Goal: Communication & Community: Answer question/provide support

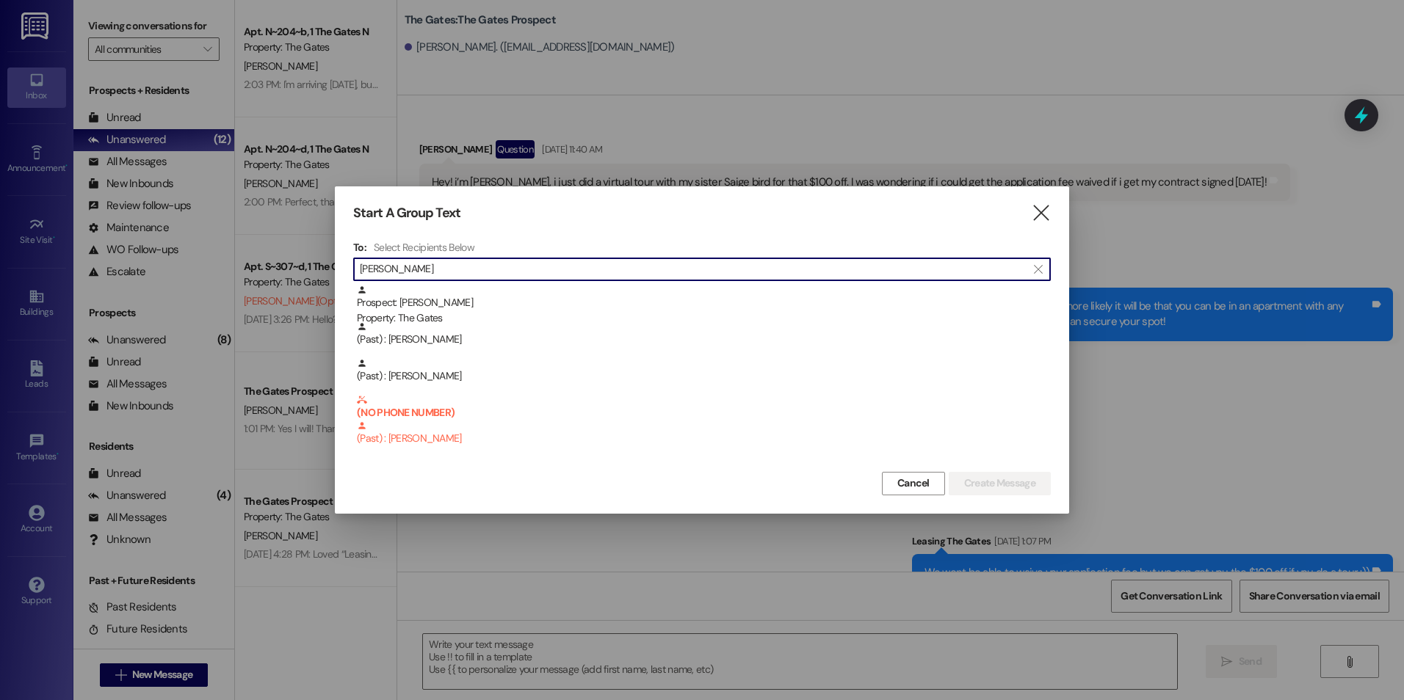
scroll to position [1905, 0]
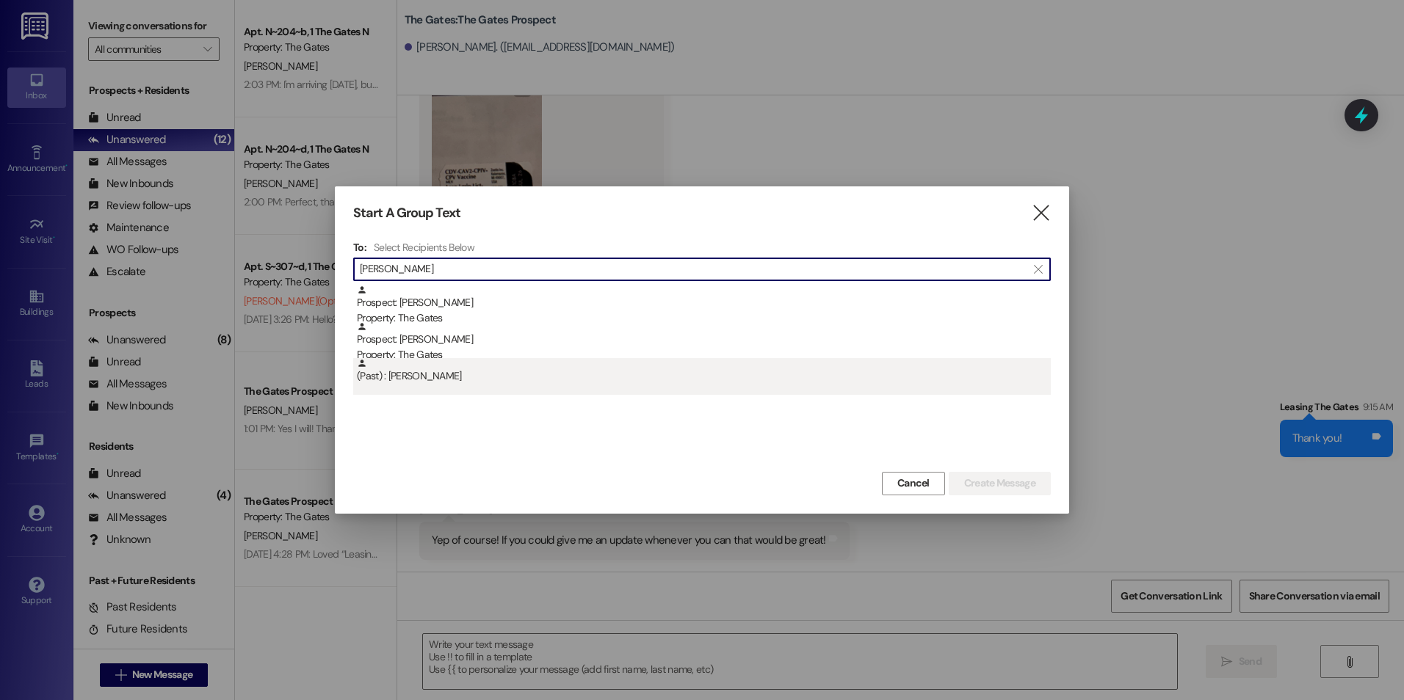
type input "[PERSON_NAME]"
click at [501, 380] on div "(Past) : [PERSON_NAME]" at bounding box center [704, 371] width 694 height 26
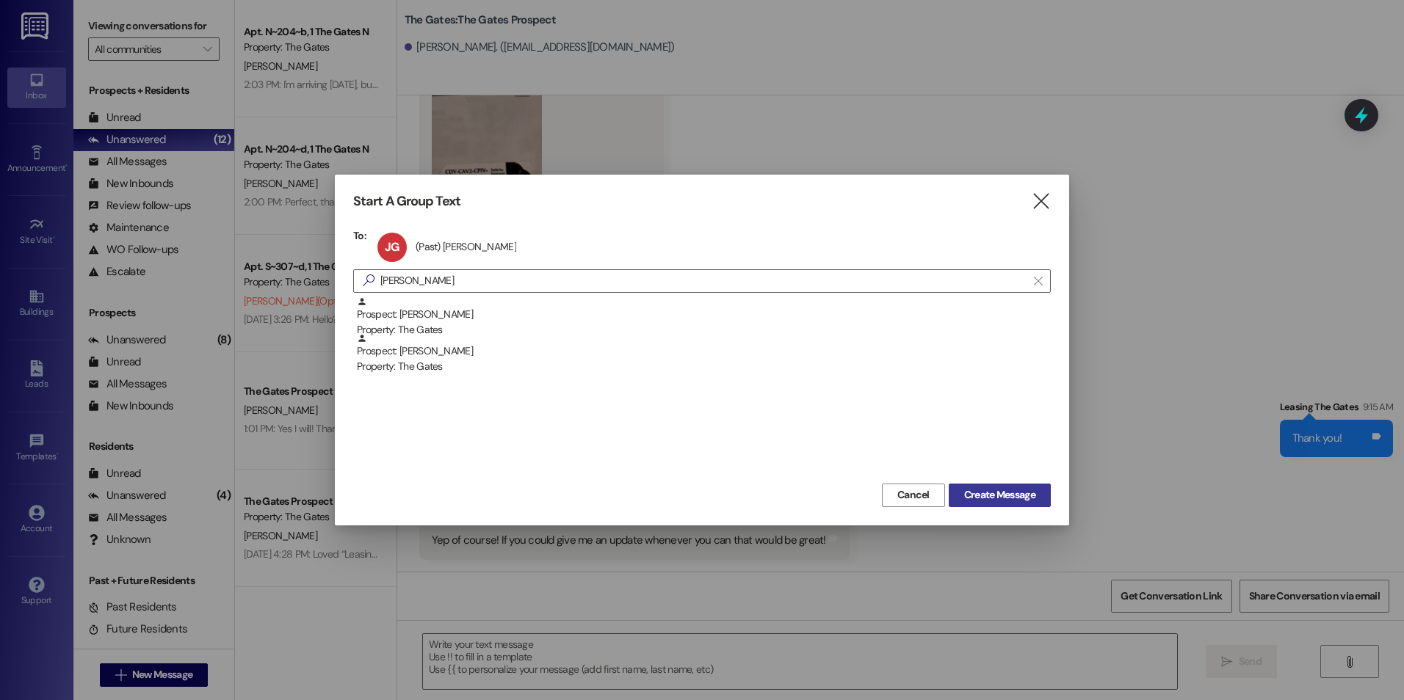
click at [1032, 499] on span "Create Message" at bounding box center [999, 495] width 71 height 15
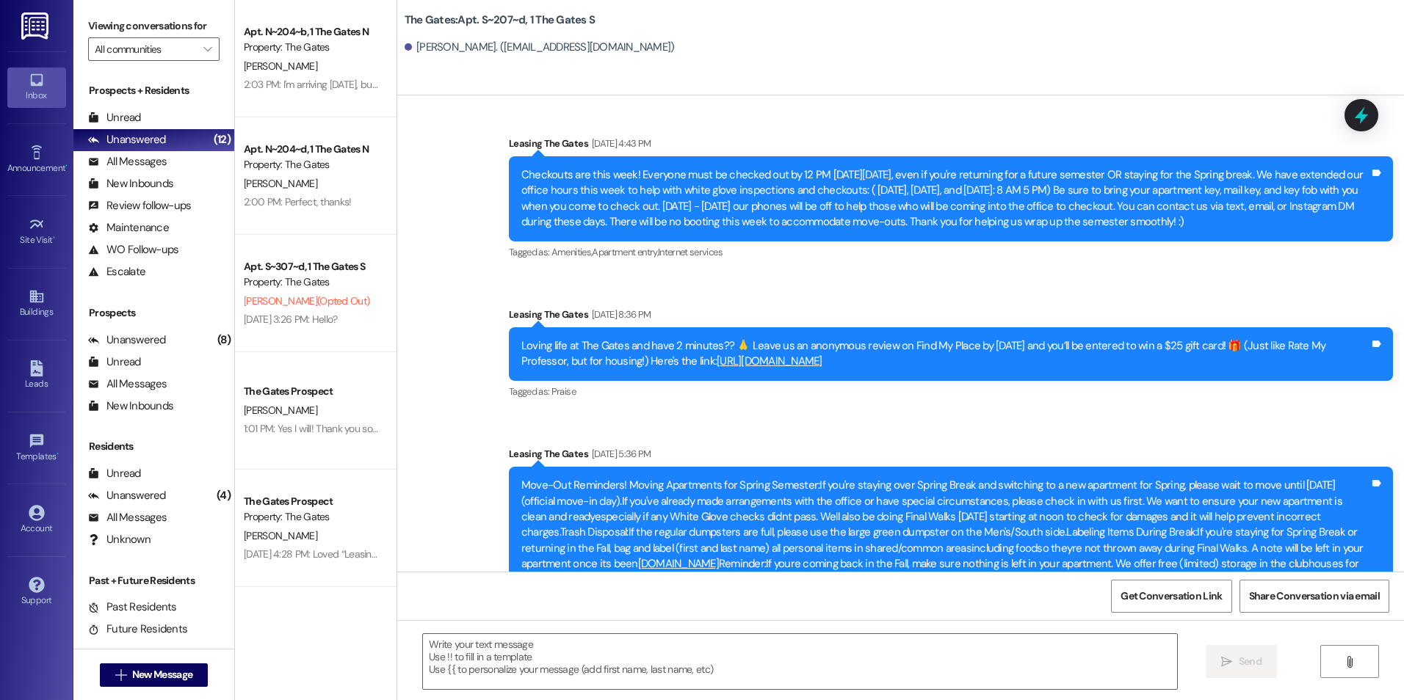
scroll to position [31629, 0]
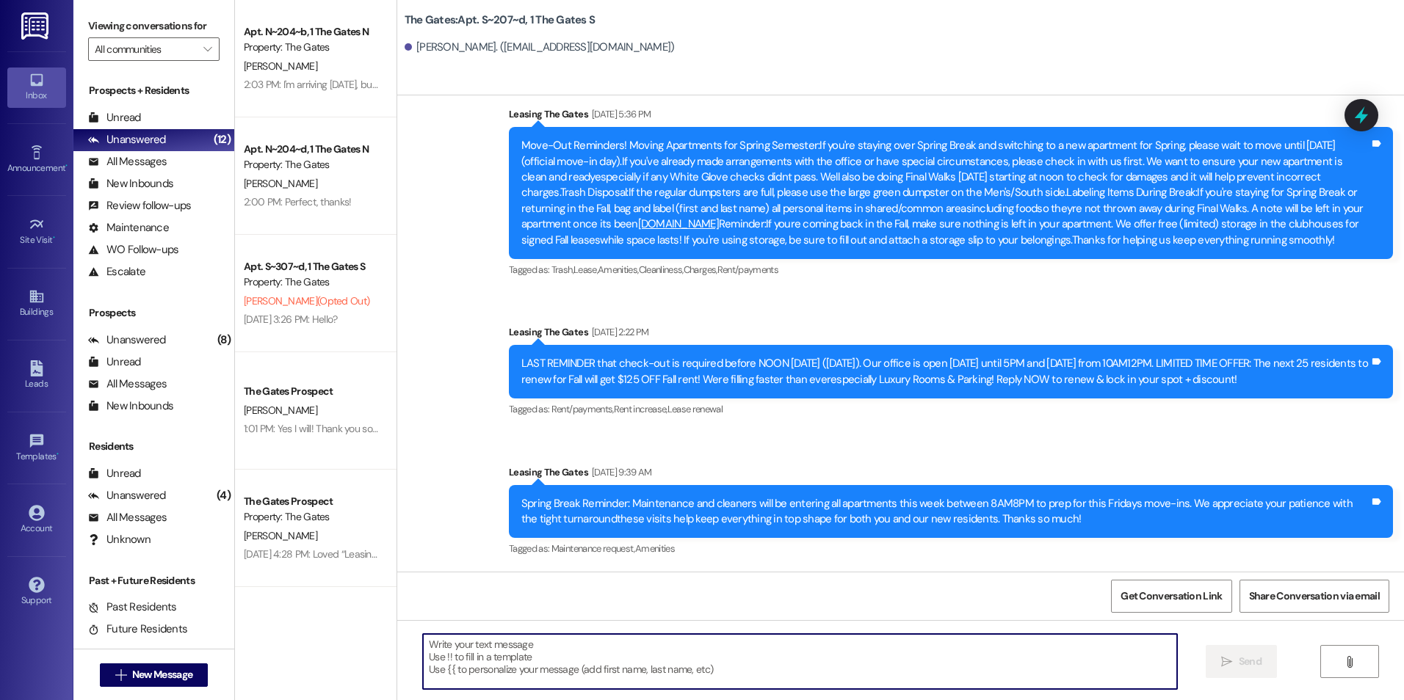
click at [605, 660] on textarea at bounding box center [799, 661] width 753 height 55
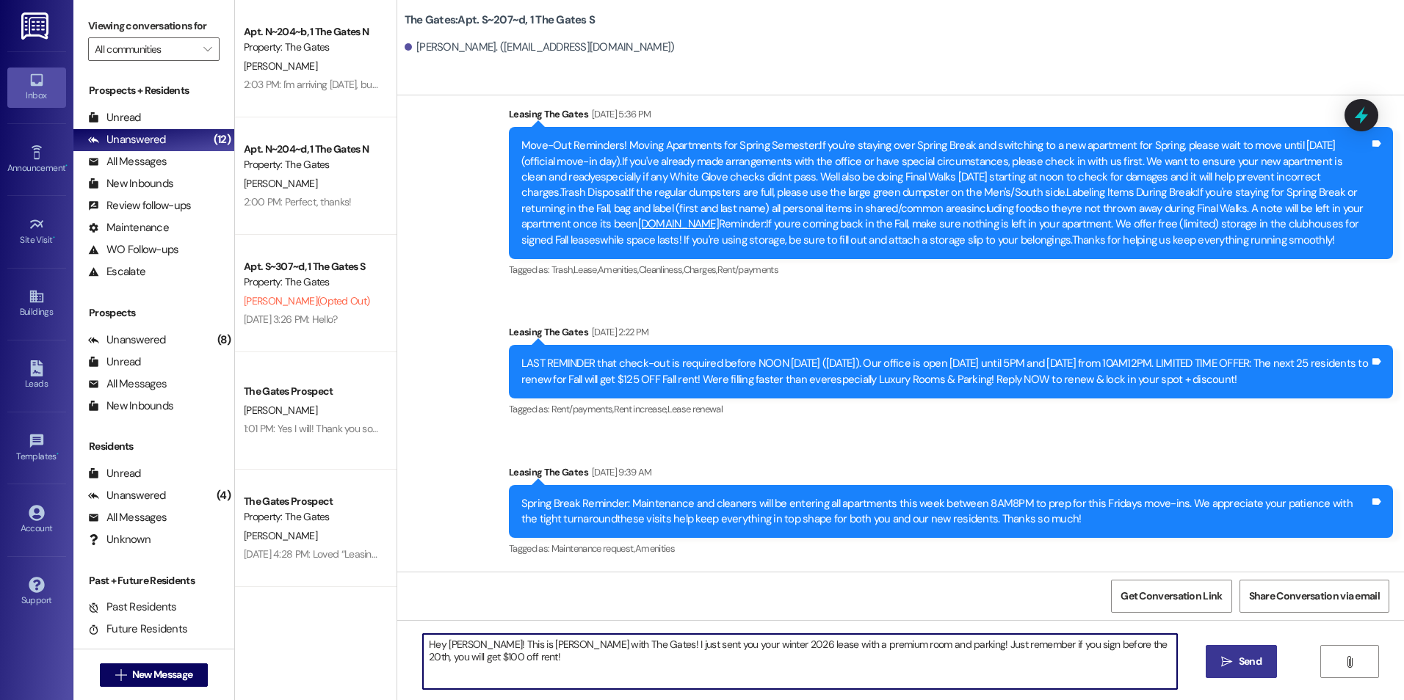
type textarea "Hey [PERSON_NAME]! This is [PERSON_NAME] with The Gates! I just sent you your w…"
click at [1253, 665] on span "Send" at bounding box center [1250, 661] width 23 height 15
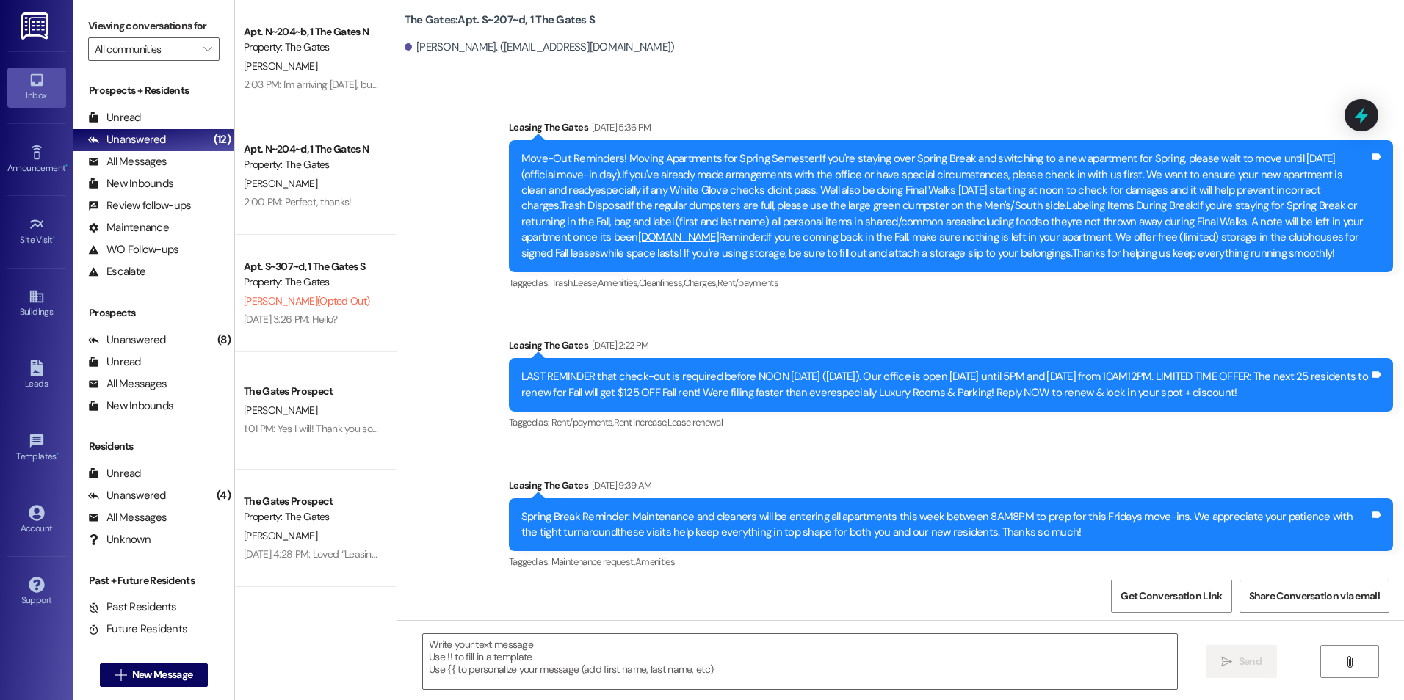
scroll to position [31732, 0]
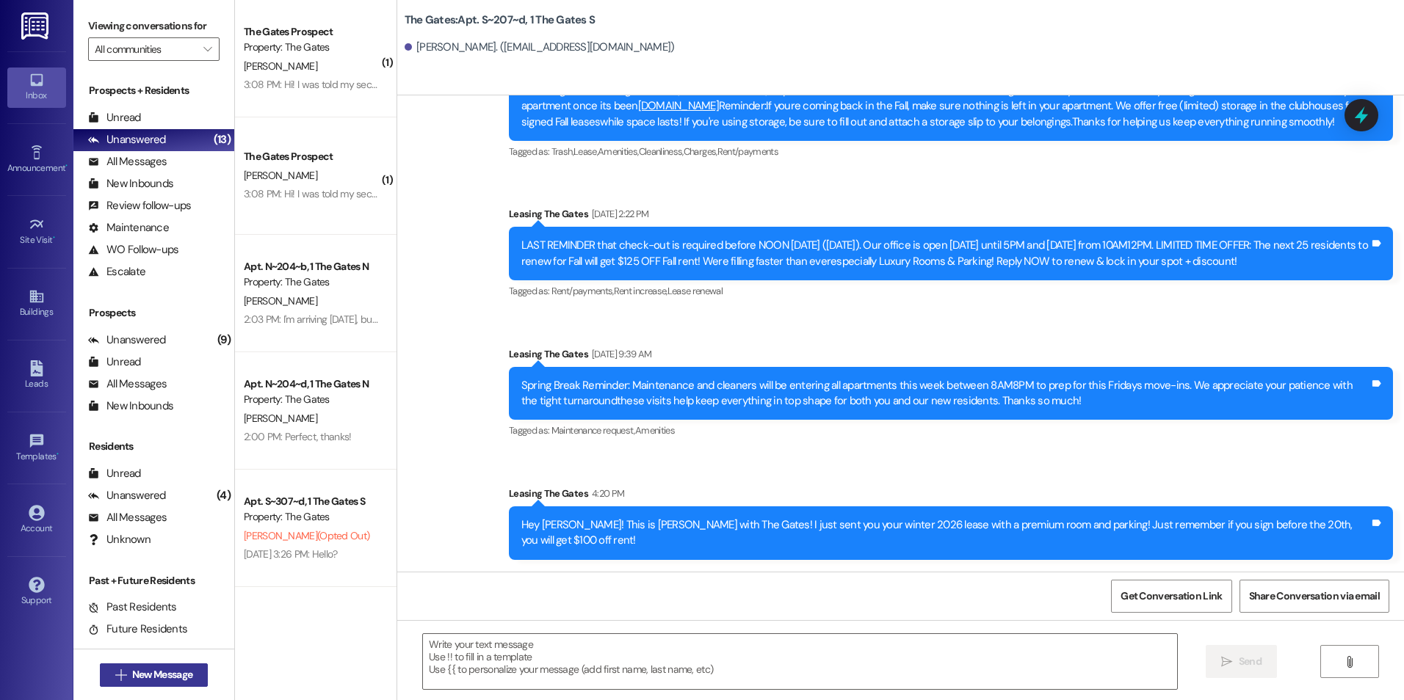
click at [154, 669] on span "New Message" at bounding box center [162, 674] width 60 height 15
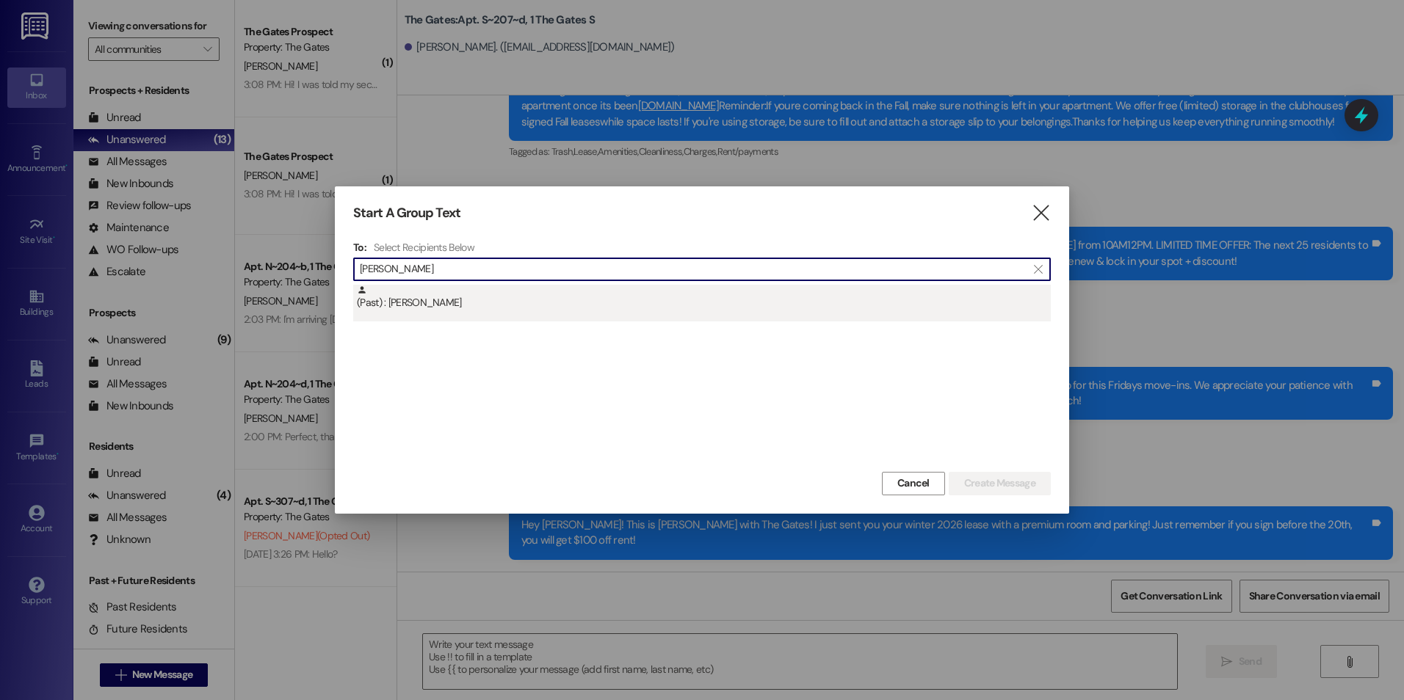
type input "[PERSON_NAME]"
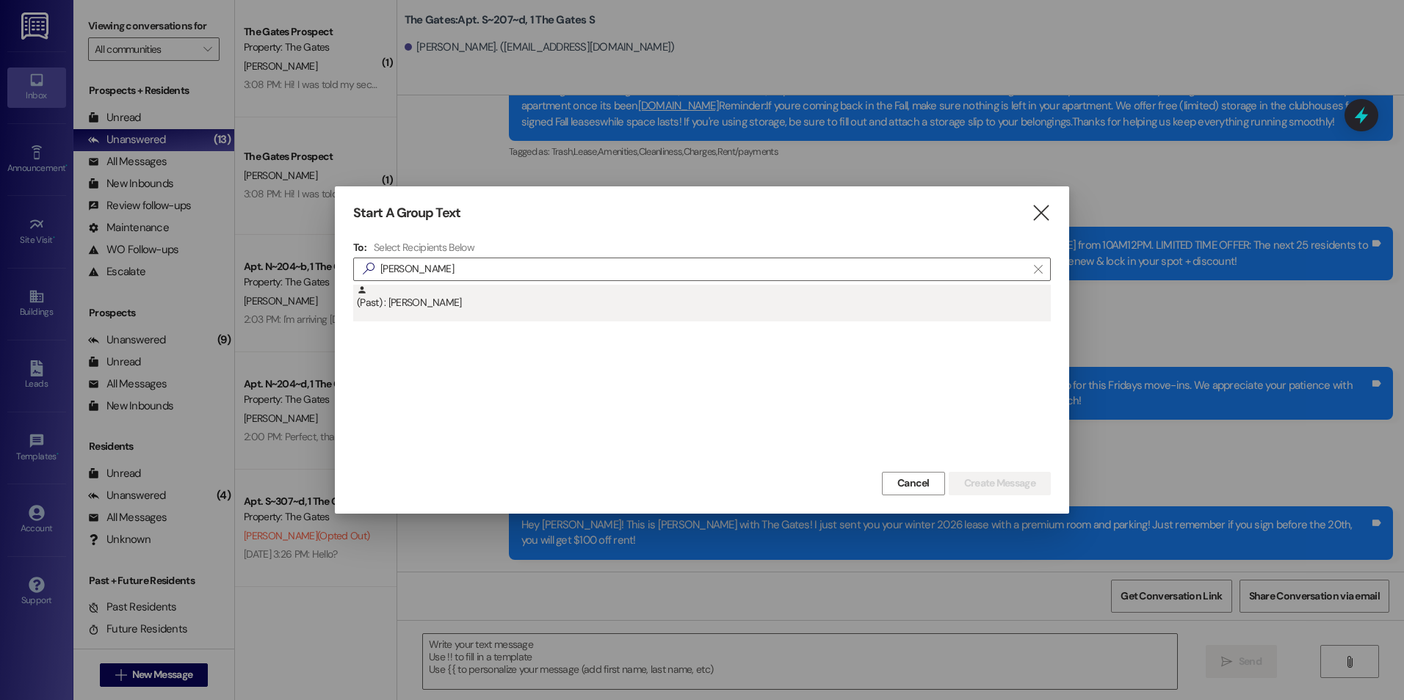
click at [491, 303] on div "(Past) : [PERSON_NAME]" at bounding box center [704, 298] width 694 height 26
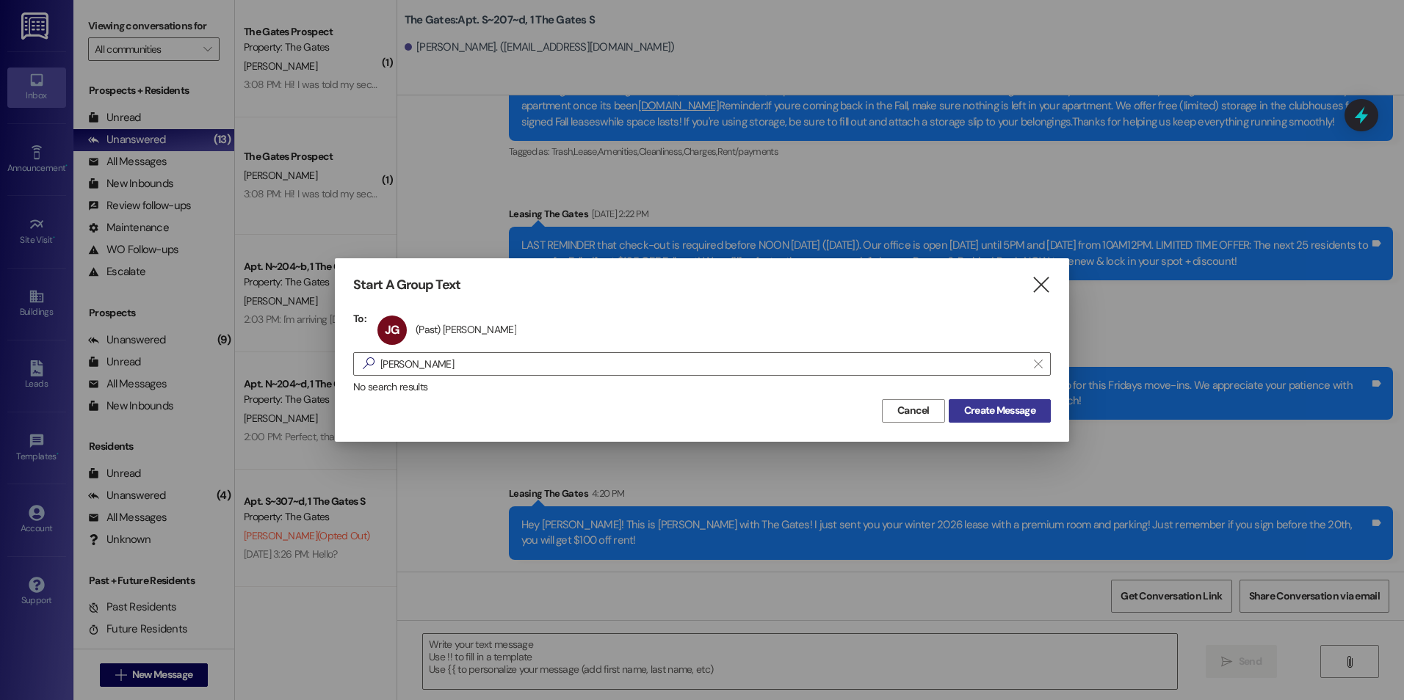
click at [1029, 411] on span "Create Message" at bounding box center [999, 410] width 71 height 15
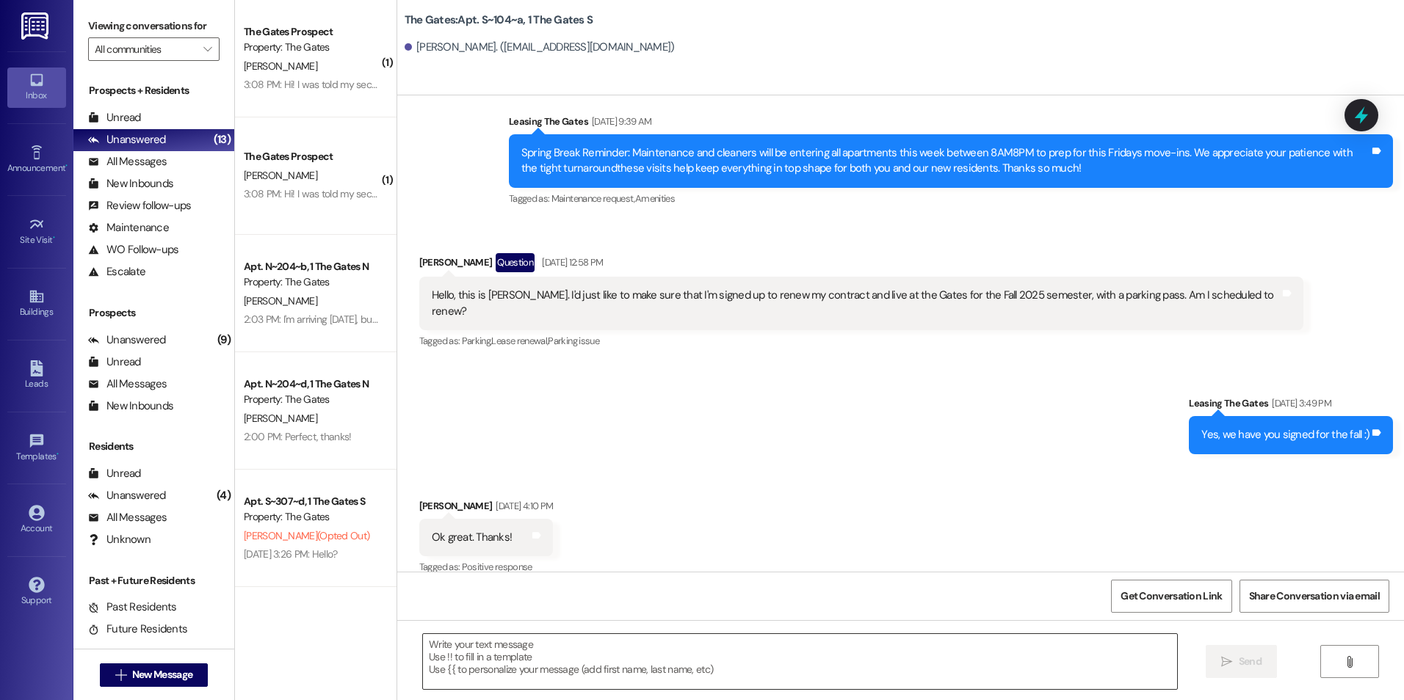
scroll to position [21416, 0]
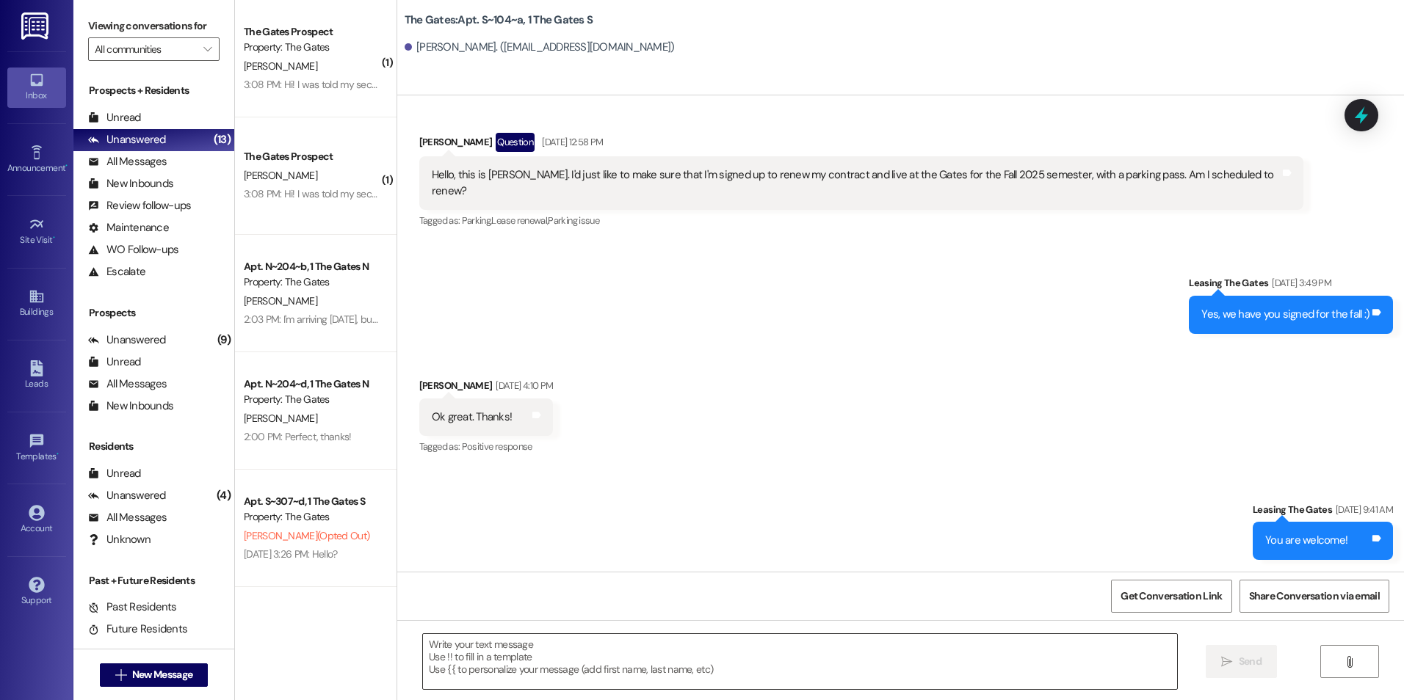
click at [699, 662] on textarea at bounding box center [799, 661] width 753 height 55
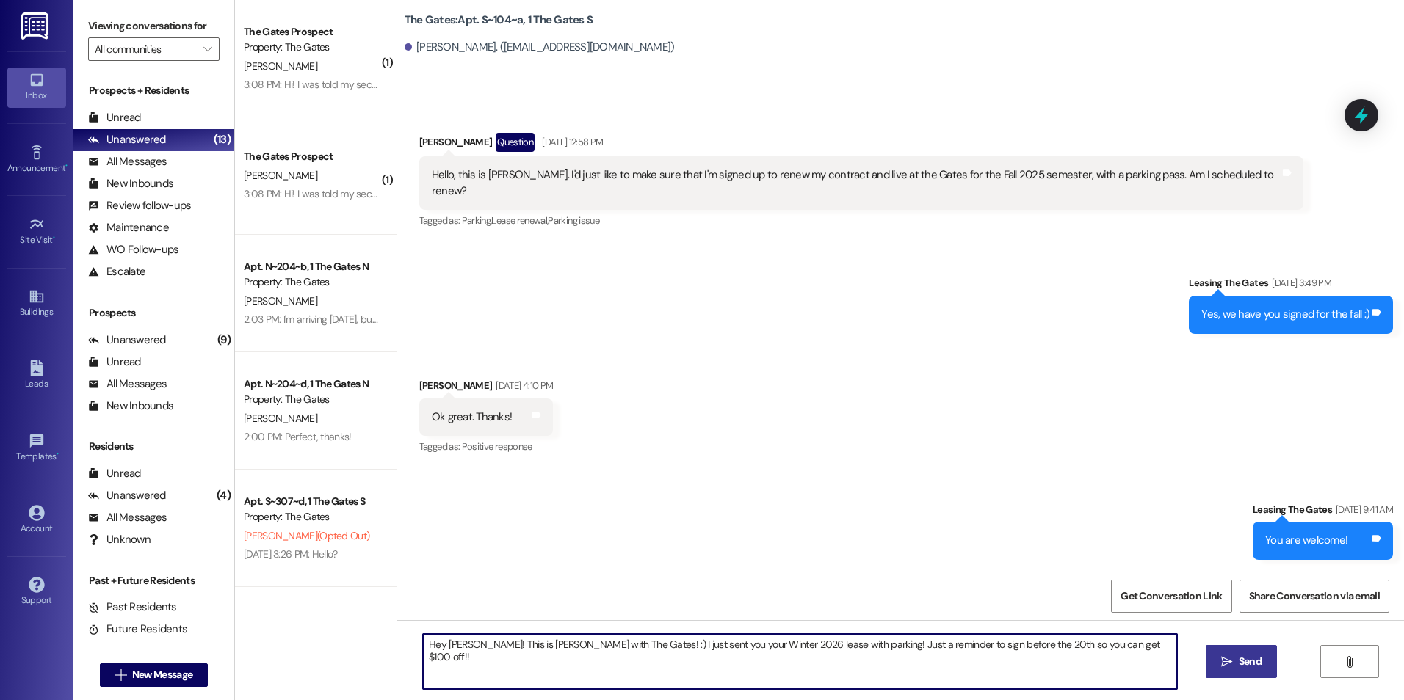
type textarea "Hey [PERSON_NAME]! This is [PERSON_NAME] with The Gates! :) I just sent you you…"
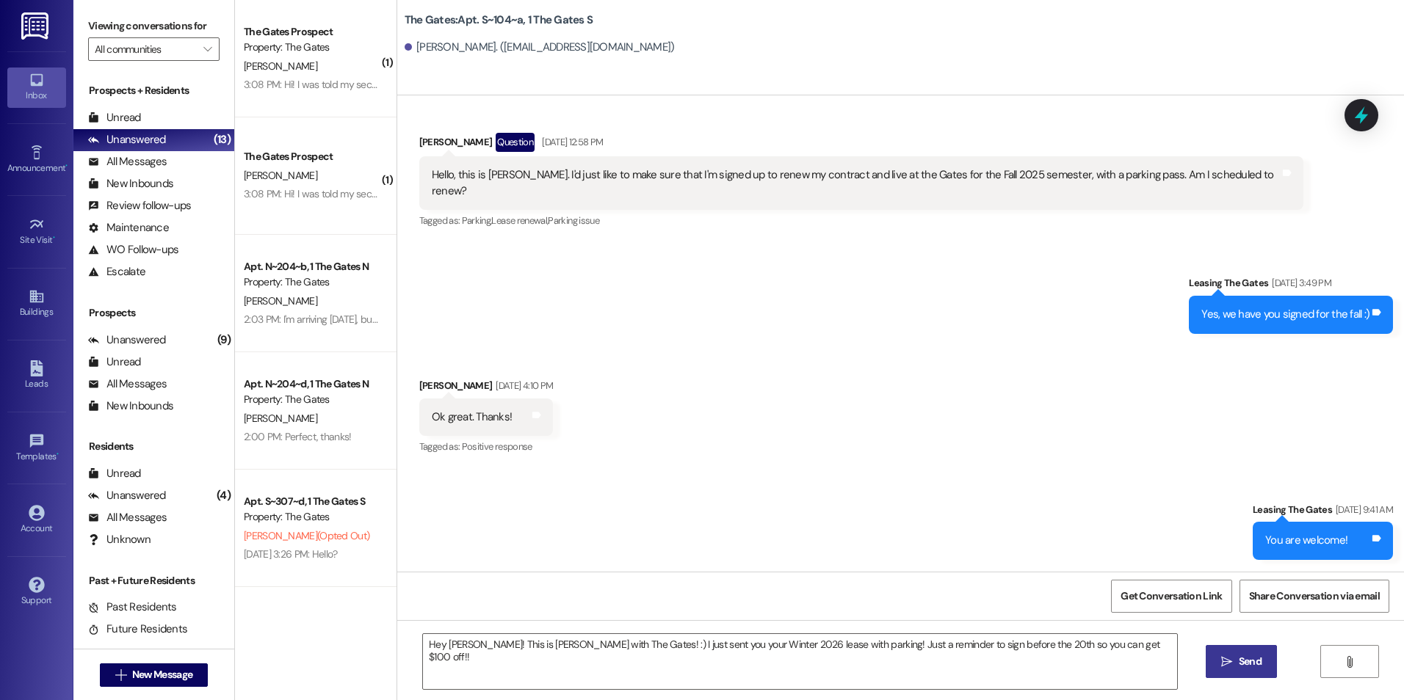
click at [1256, 661] on span "Send" at bounding box center [1250, 661] width 23 height 15
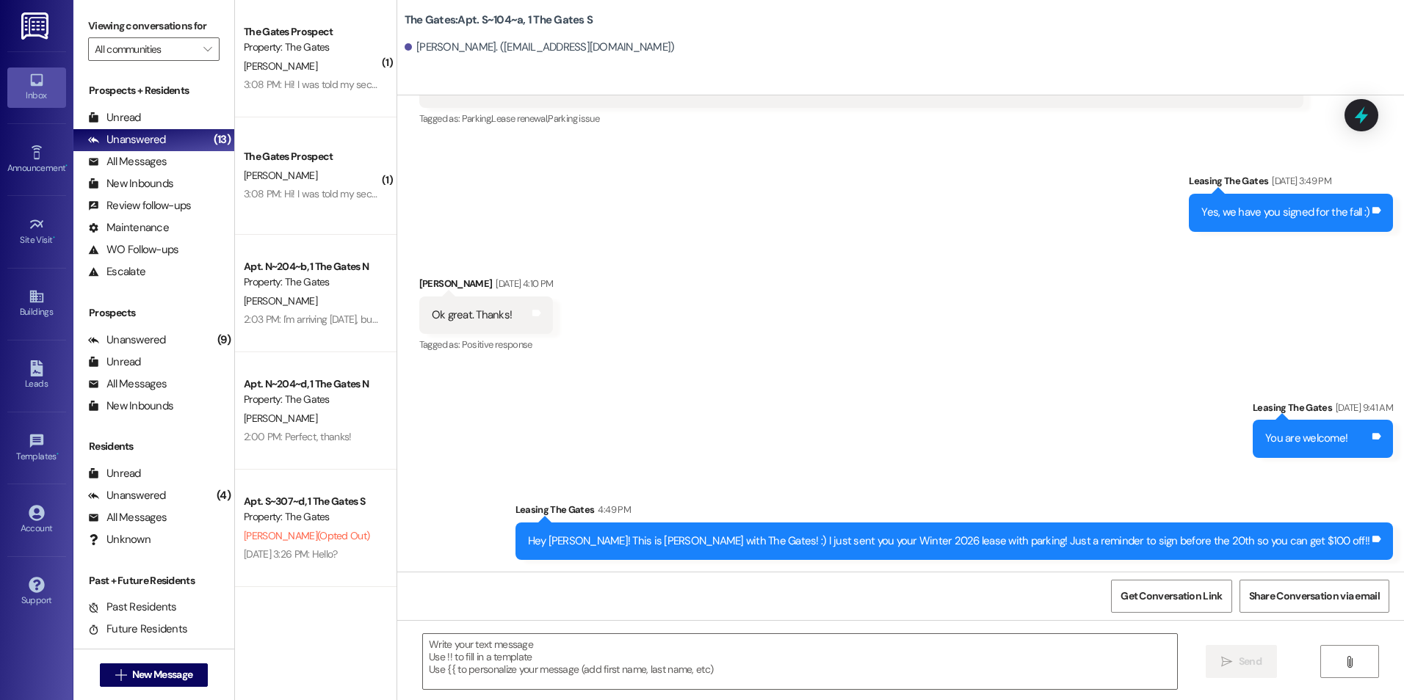
scroll to position [21519, 0]
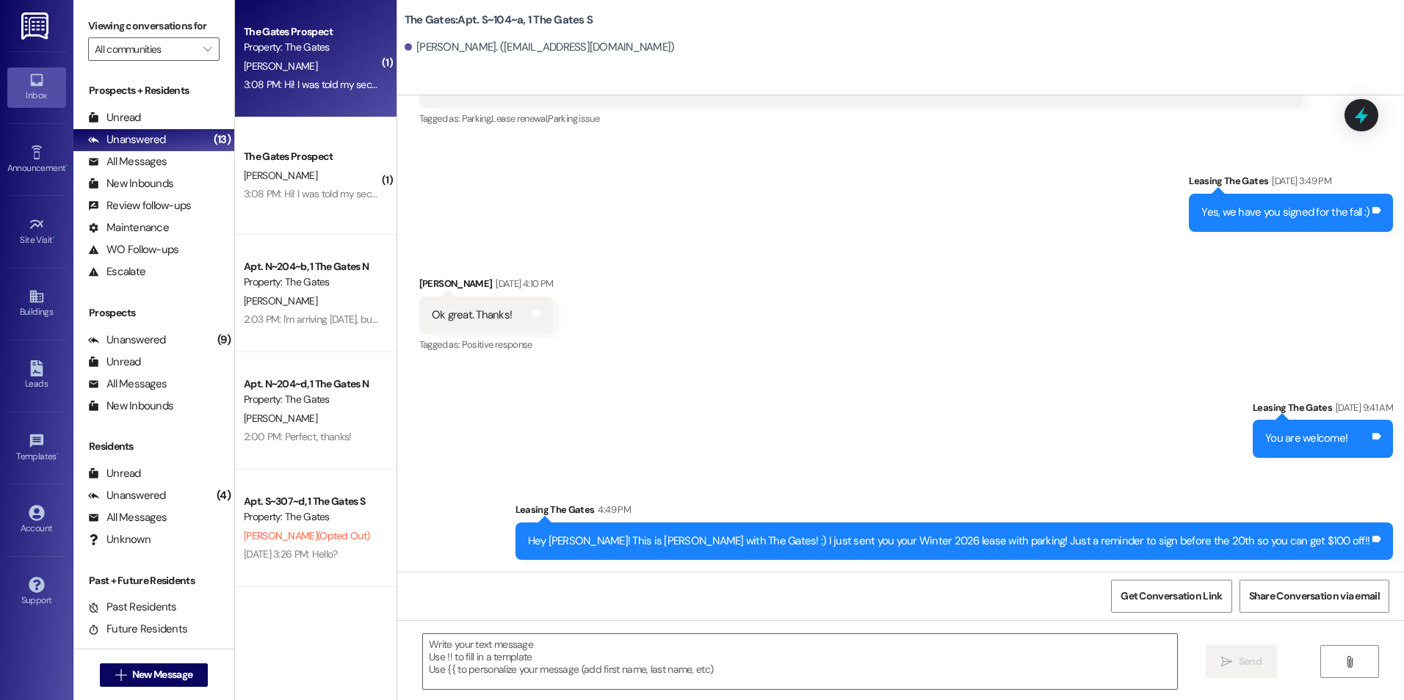
click at [348, 43] on div "Property: The Gates" at bounding box center [312, 47] width 136 height 15
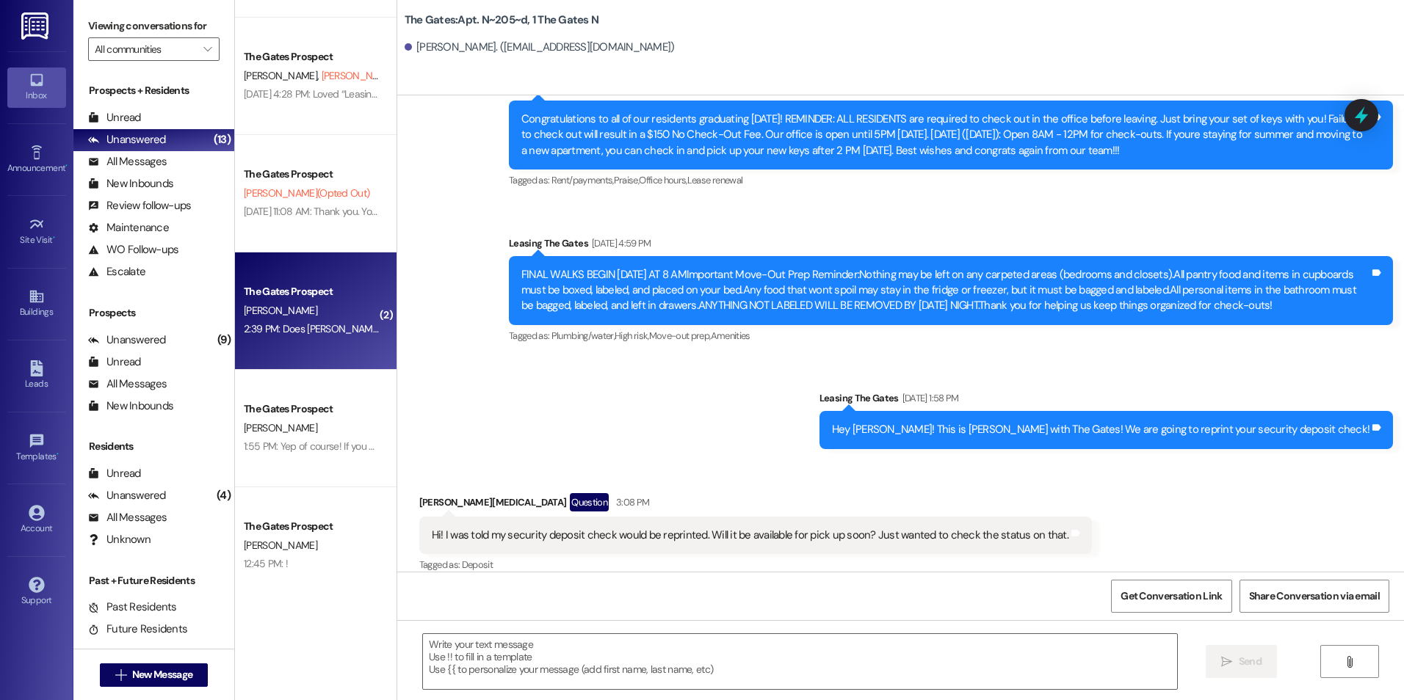
scroll to position [814, 0]
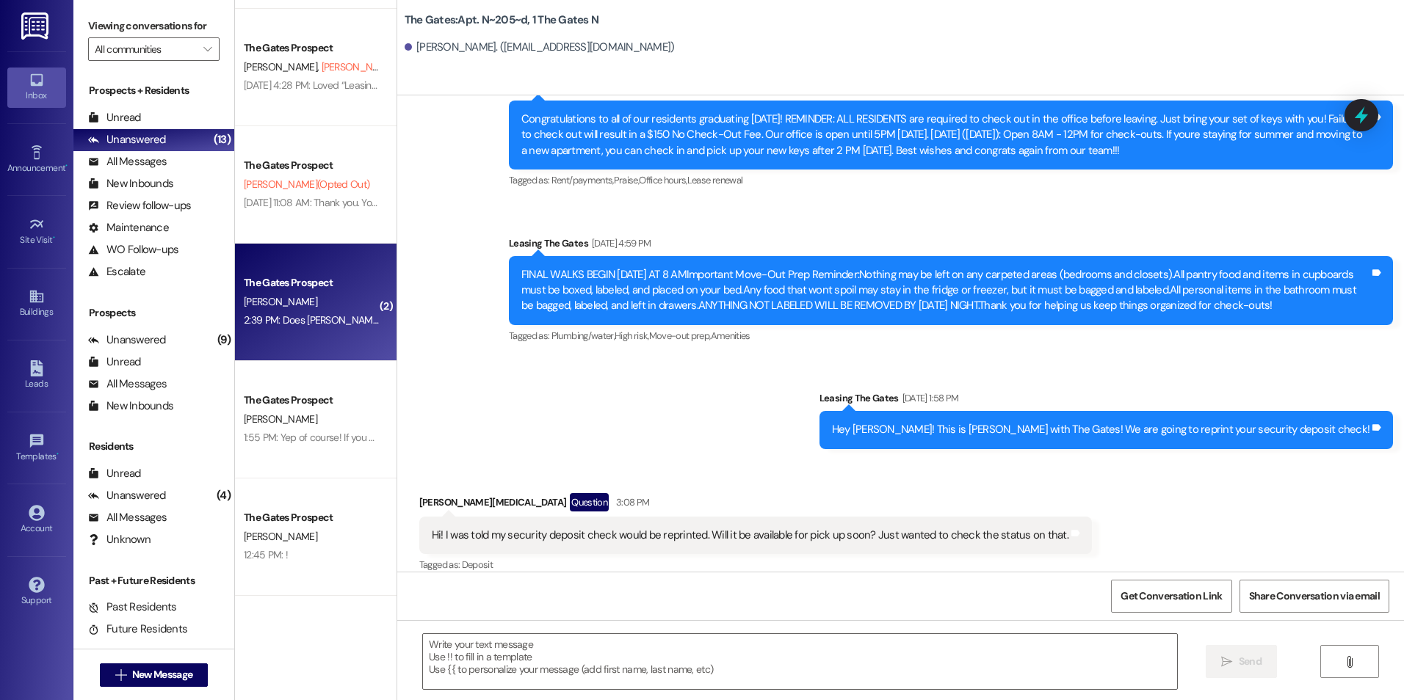
click at [294, 314] on div "2:39 PM: Does [PERSON_NAME] need to sign anything? Do I need to put the $300 do…" at bounding box center [499, 320] width 511 height 13
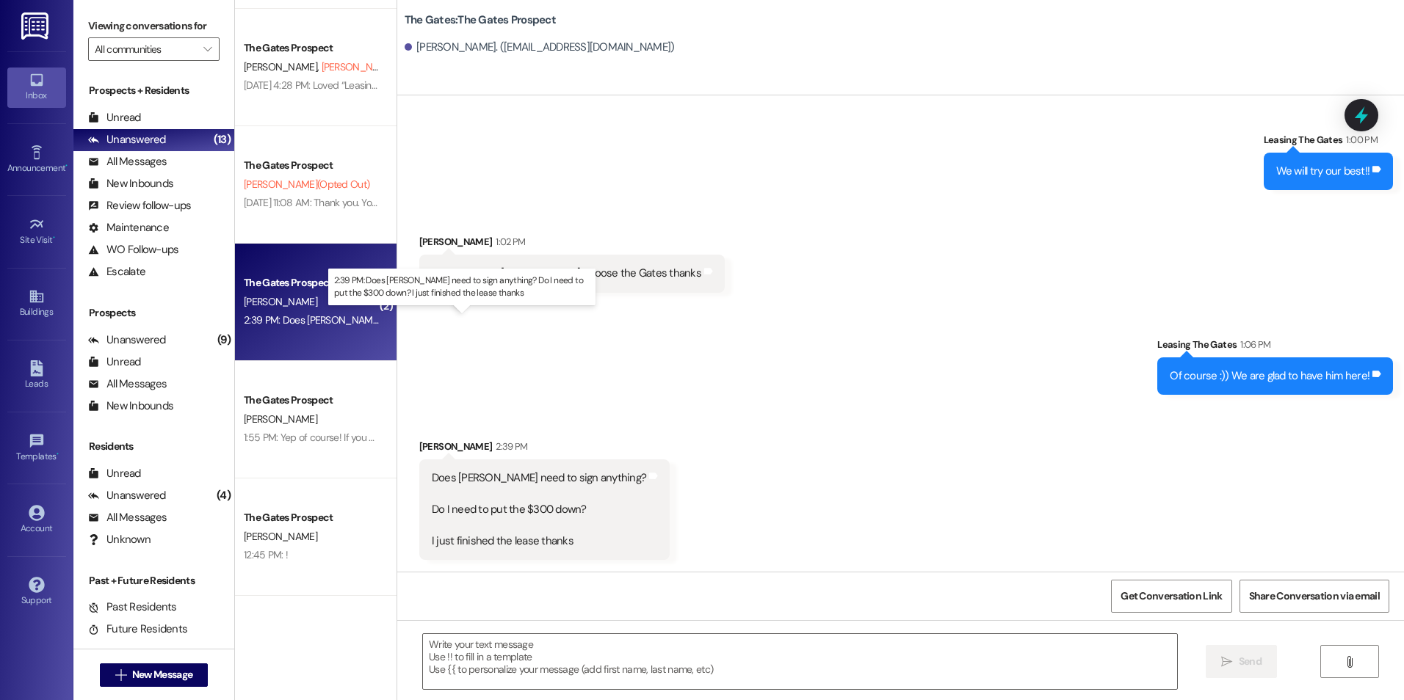
scroll to position [926, 0]
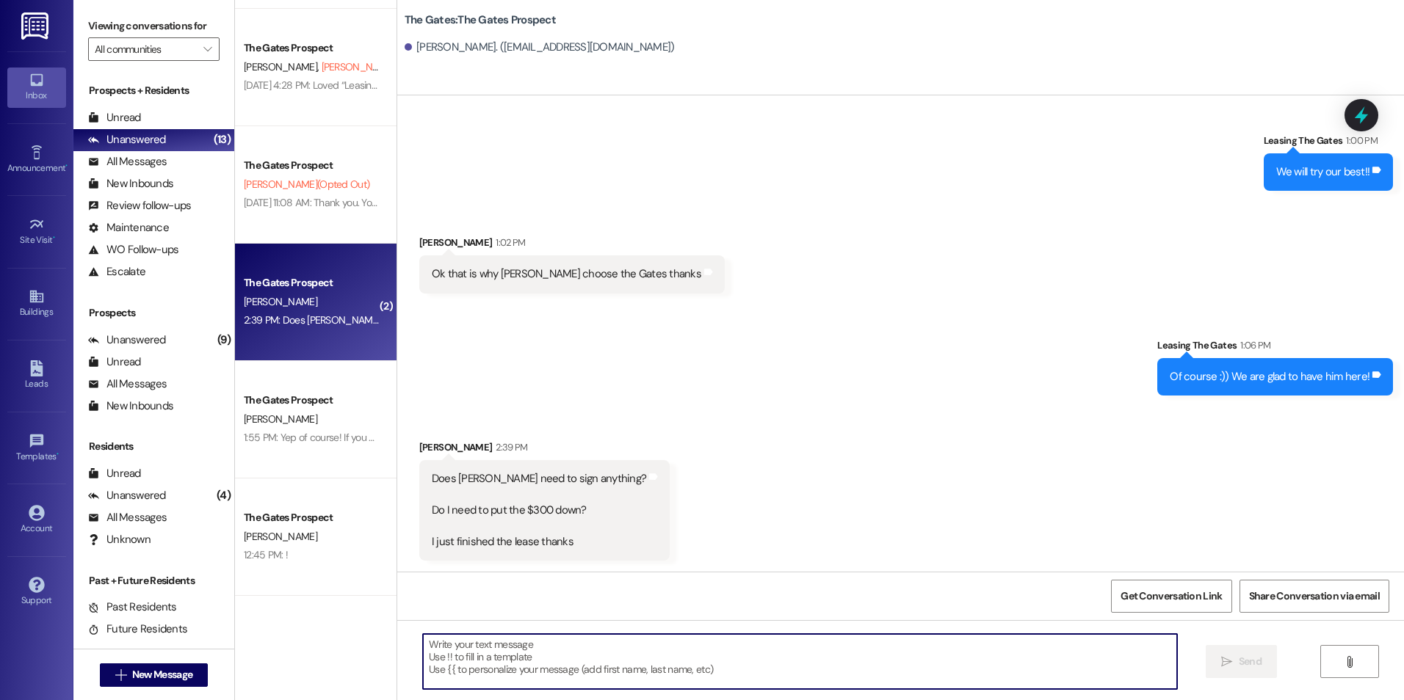
click at [567, 654] on textarea at bounding box center [799, 661] width 753 height 55
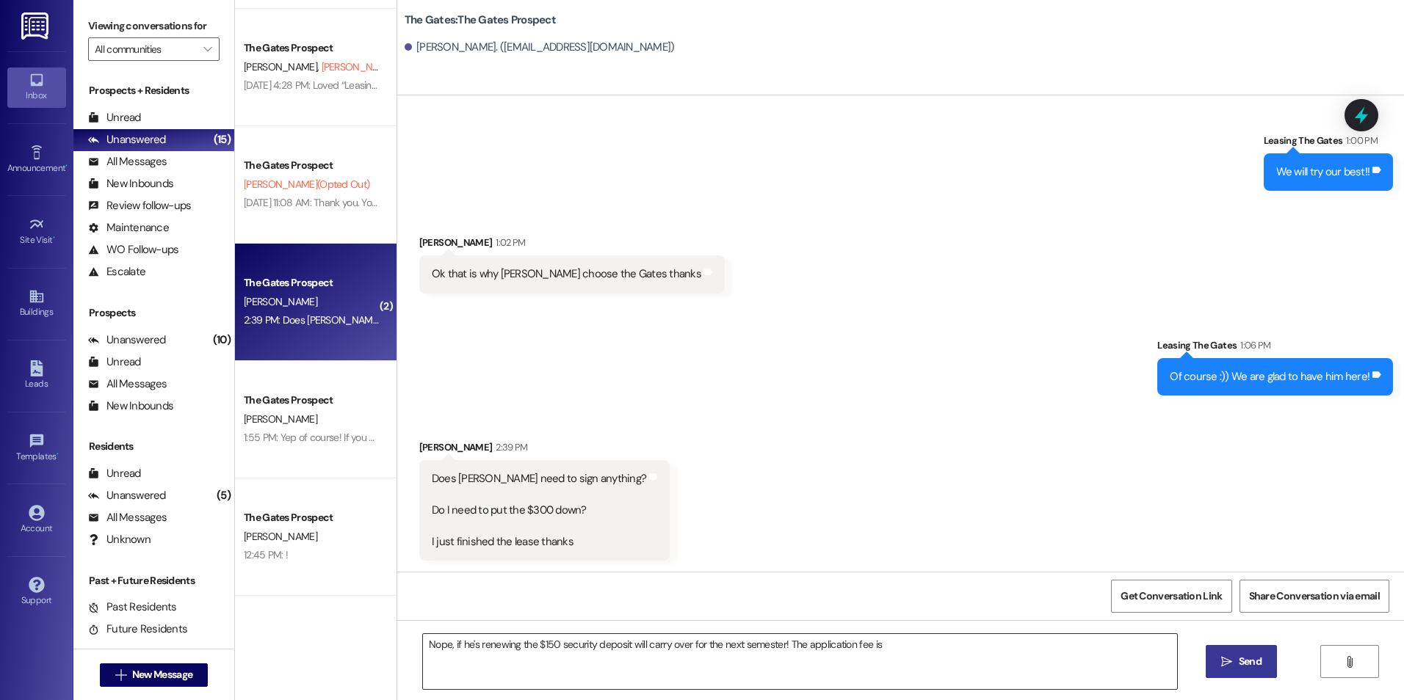
click at [887, 640] on textarea "Nope, if he's renewing the $150 security deposit will carry over for the next s…" at bounding box center [799, 661] width 753 height 55
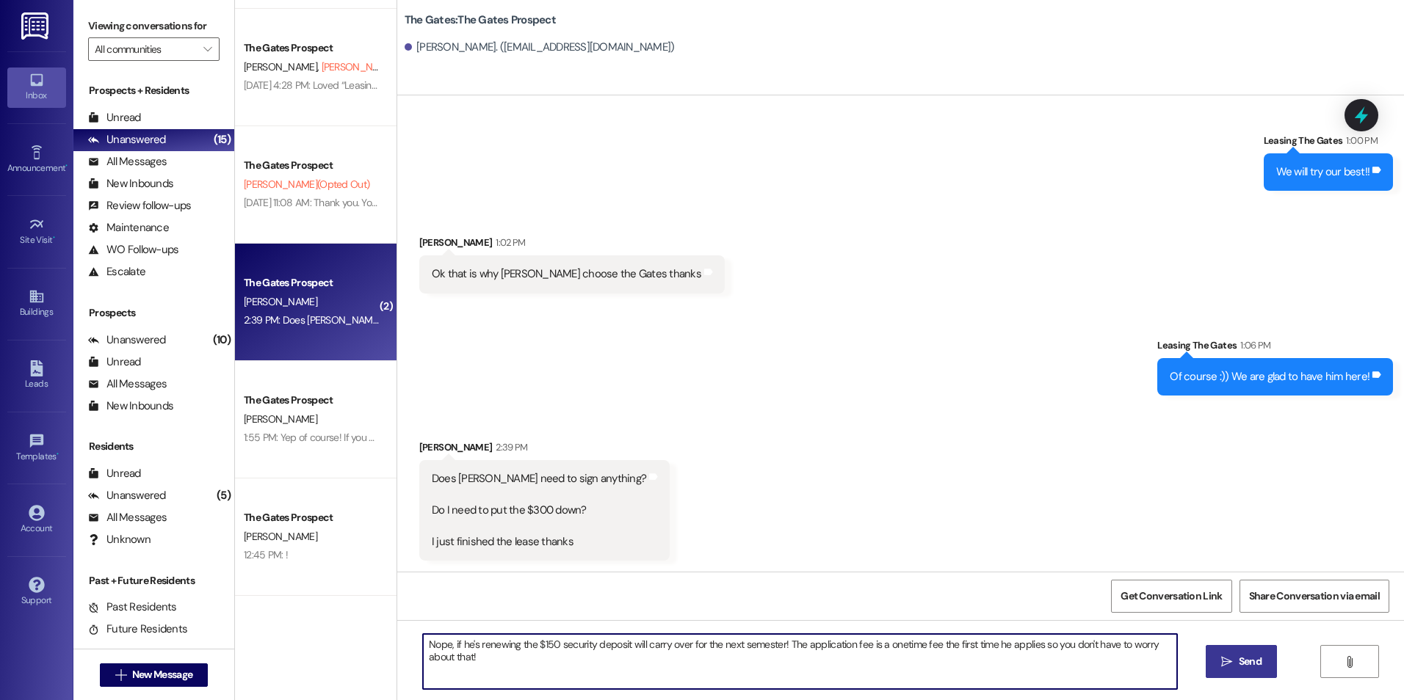
click at [1079, 665] on textarea "Nope, if he's renewing the $150 security deposit will carry over for the next s…" at bounding box center [799, 661] width 753 height 55
click at [927, 643] on textarea "Nope, if he's renewing the $150 security deposit will carry over for the next s…" at bounding box center [799, 661] width 753 height 55
click at [1101, 658] on textarea "Nope, if he's renewing the $150 security deposit will carry over for the next s…" at bounding box center [799, 661] width 753 height 55
type textarea "Nope, if he's renewing the $150 security deposit will carry over for the next s…"
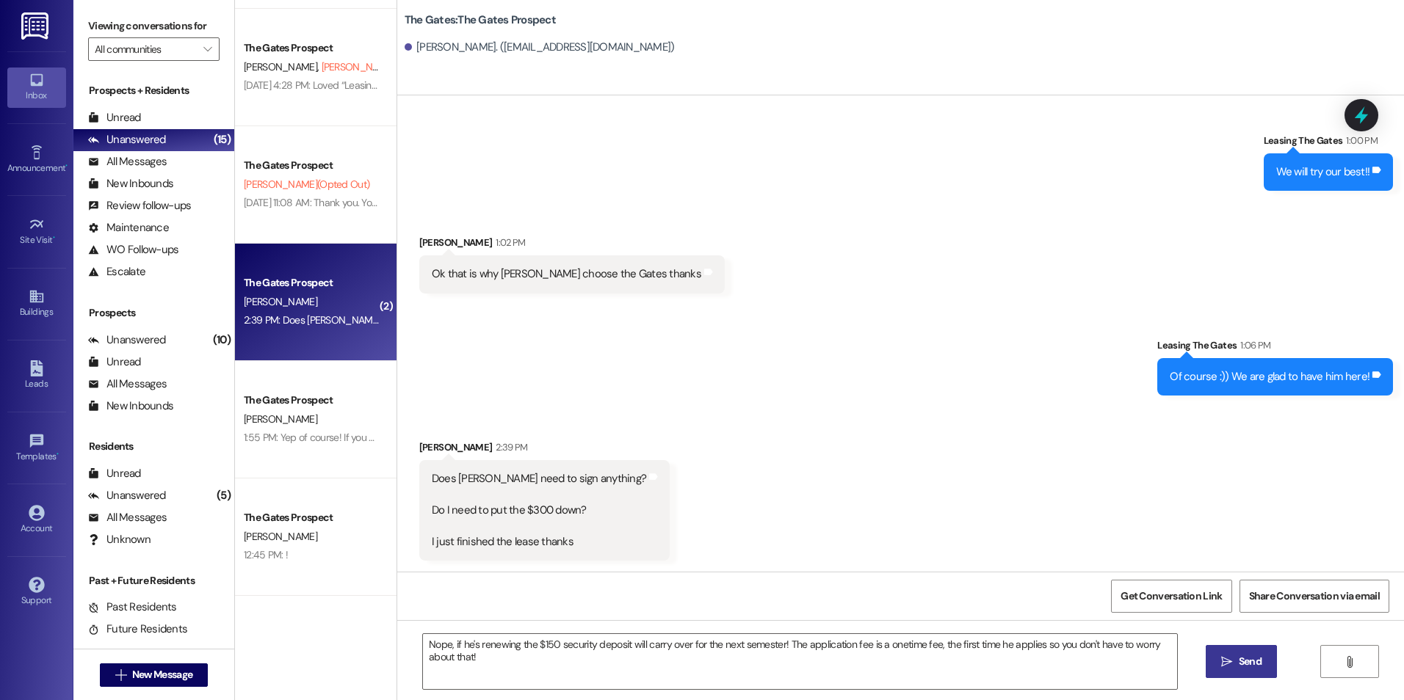
click at [1225, 663] on icon "" at bounding box center [1226, 662] width 11 height 12
